Goal: Check status: Check status

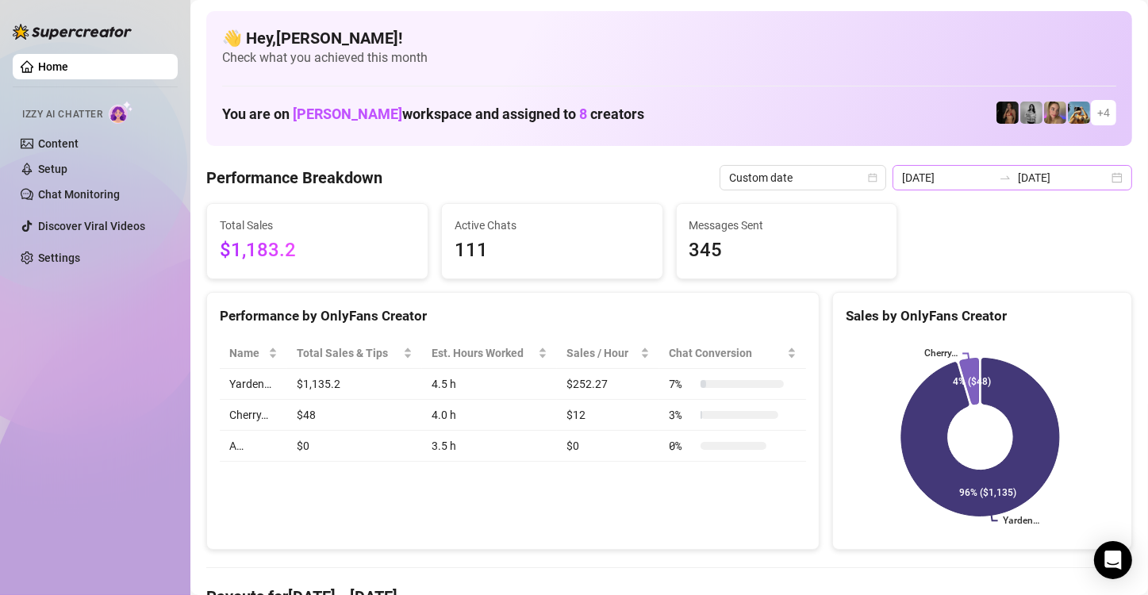
click at [1105, 177] on div "[DATE] [DATE]" at bounding box center [1013, 177] width 240 height 25
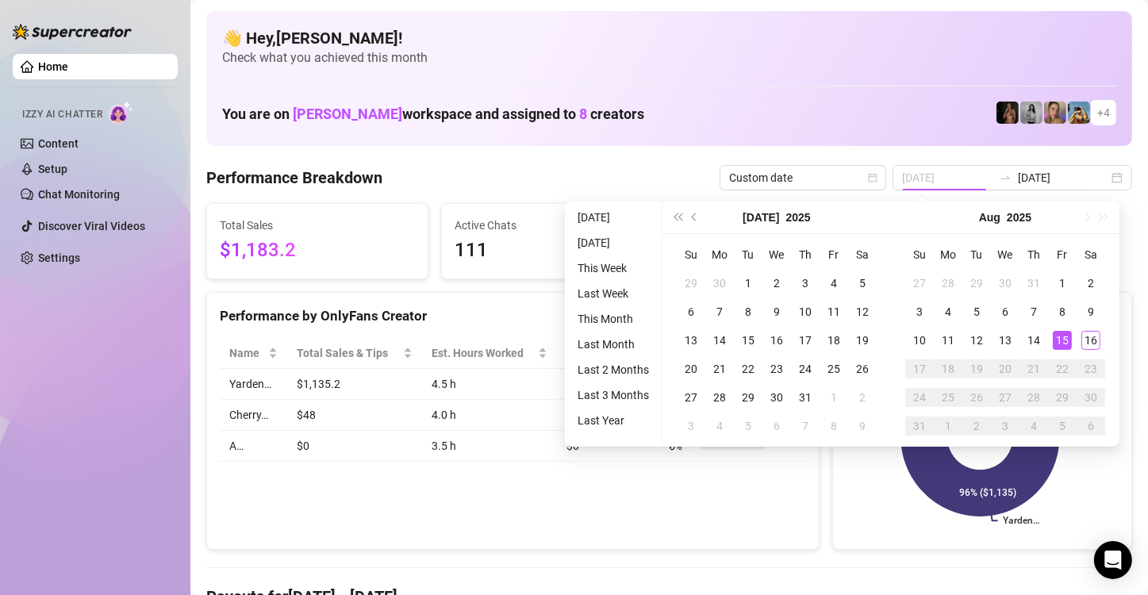
click at [1065, 340] on div "15" at bounding box center [1062, 340] width 19 height 19
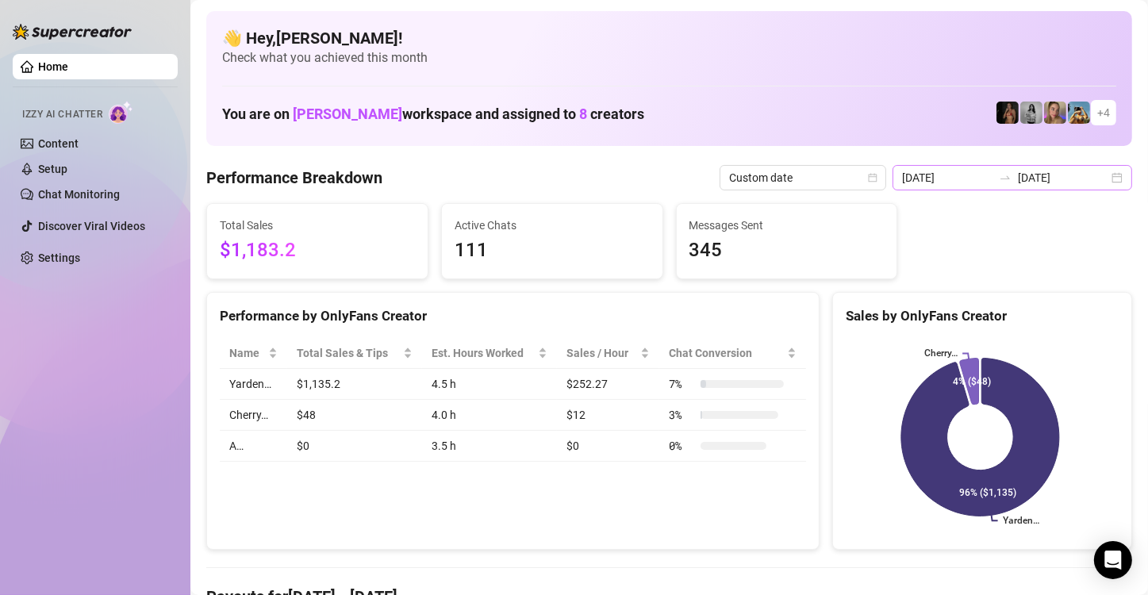
click at [1102, 179] on div "[DATE] [DATE]" at bounding box center [1013, 177] width 240 height 25
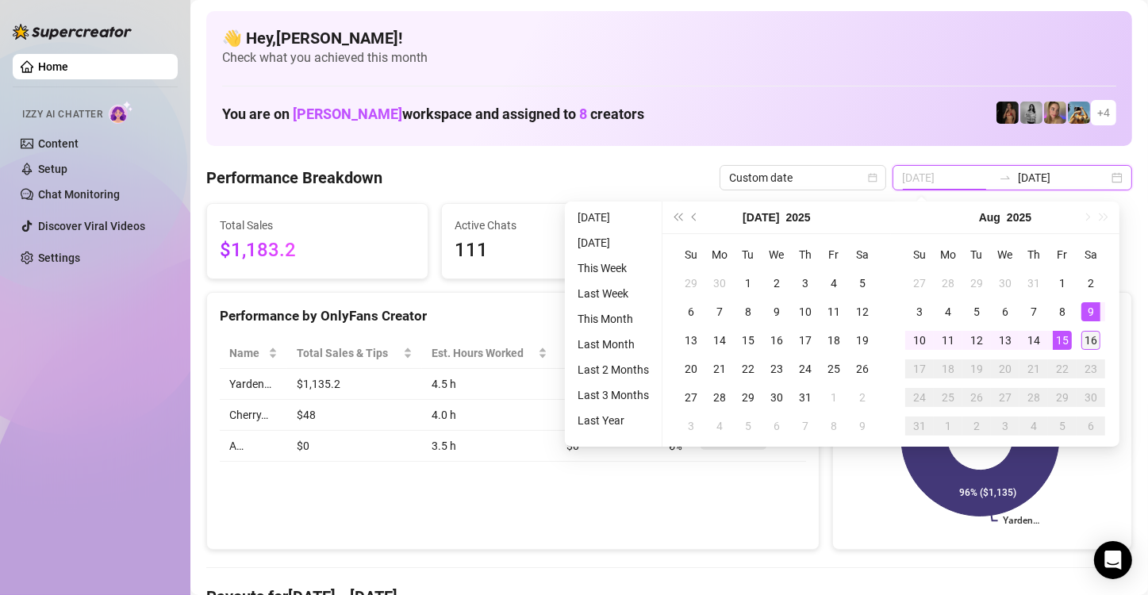
type input "[DATE]"
click at [1088, 346] on div "16" at bounding box center [1090, 340] width 19 height 19
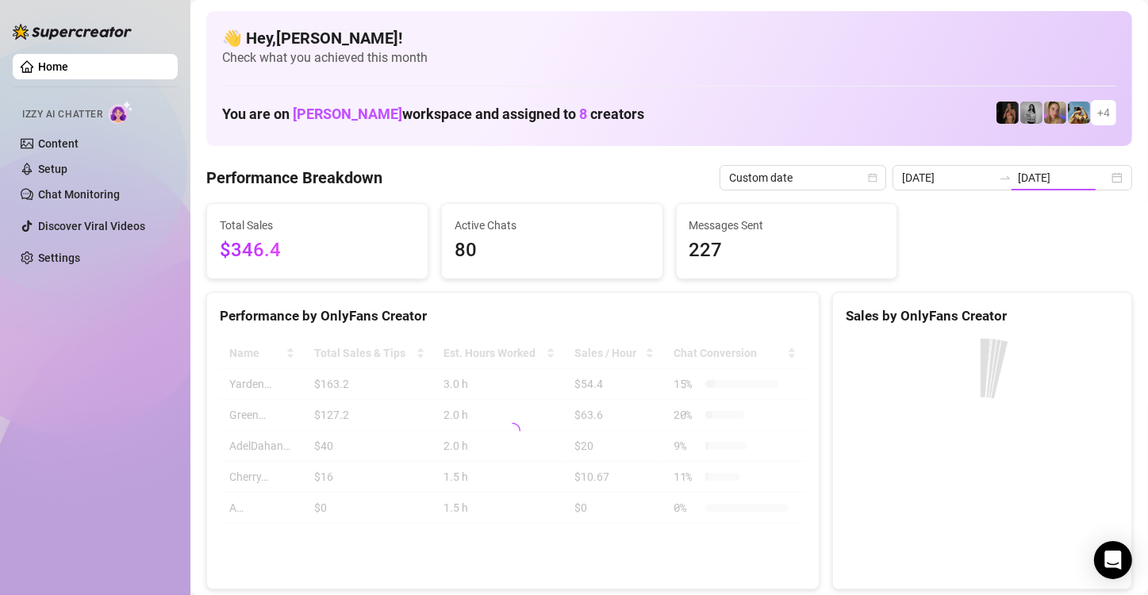
type input "[DATE]"
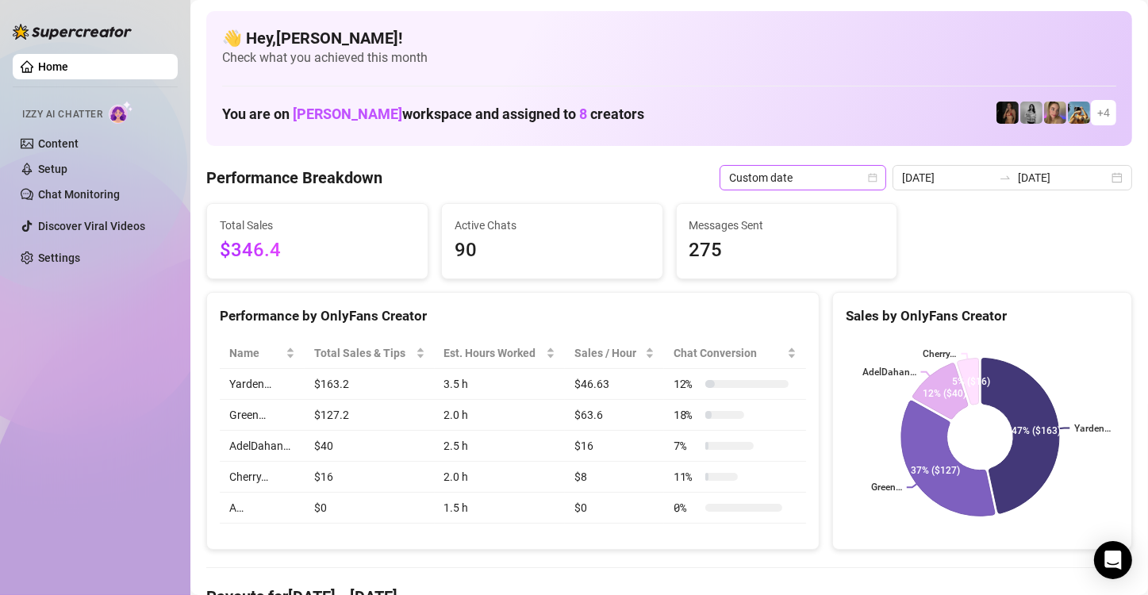
click at [868, 175] on icon "calendar" at bounding box center [873, 178] width 10 height 10
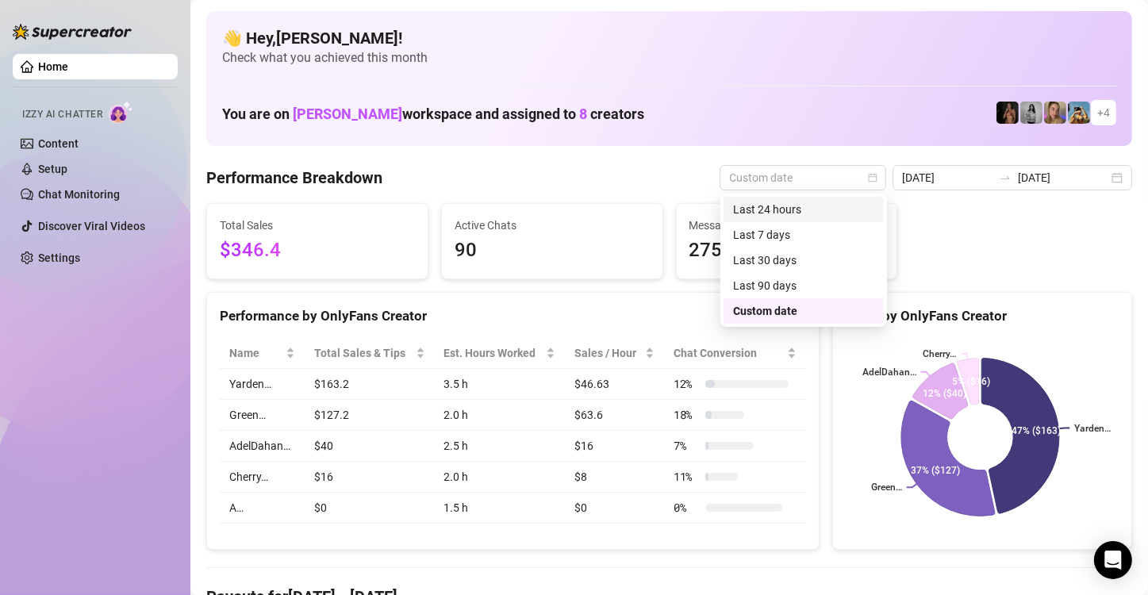
click at [854, 215] on div "Last 24 hours" at bounding box center [803, 209] width 141 height 17
